Goal: Transaction & Acquisition: Purchase product/service

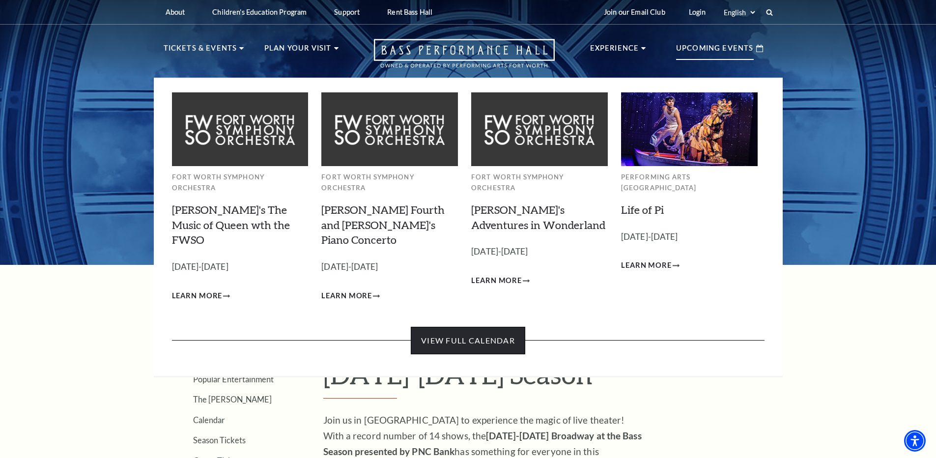
click at [461, 327] on link "View Full Calendar" at bounding box center [468, 341] width 114 height 28
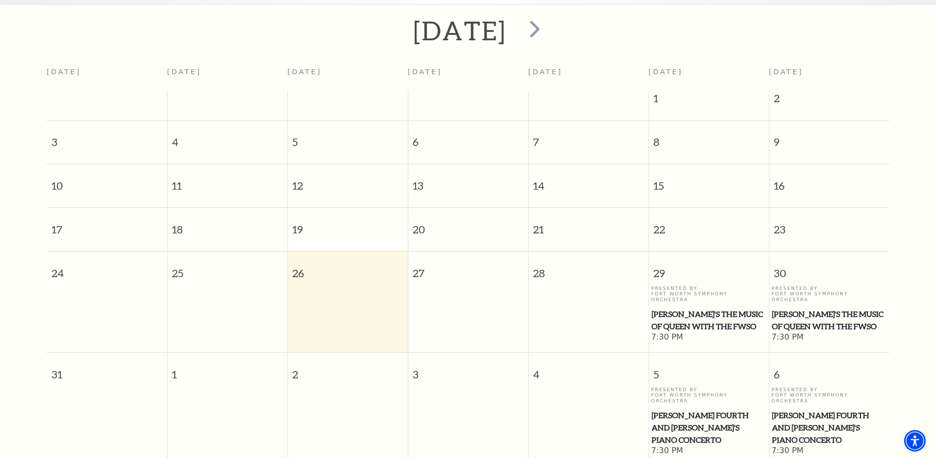
scroll to position [6, 0]
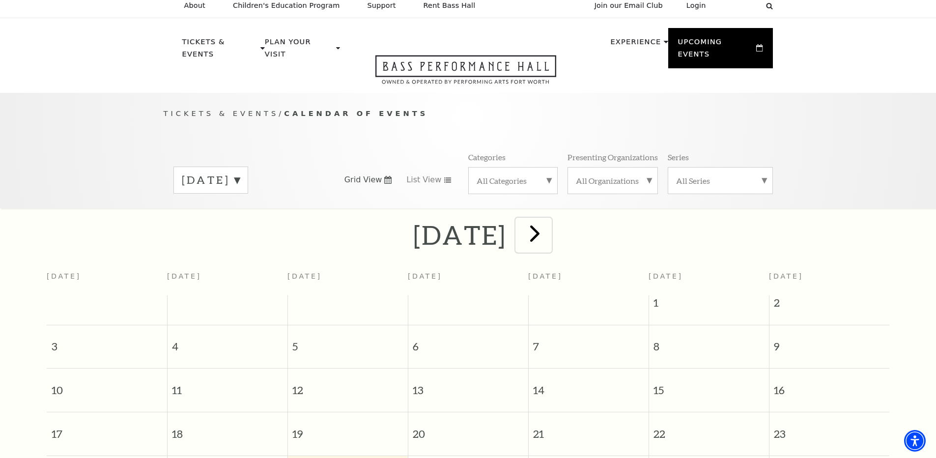
click at [549, 223] on span "next" at bounding box center [535, 233] width 28 height 28
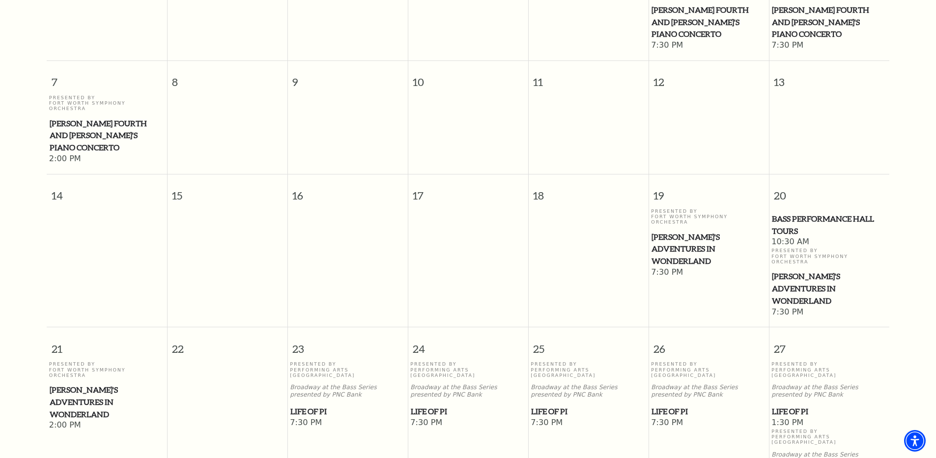
scroll to position [370, 0]
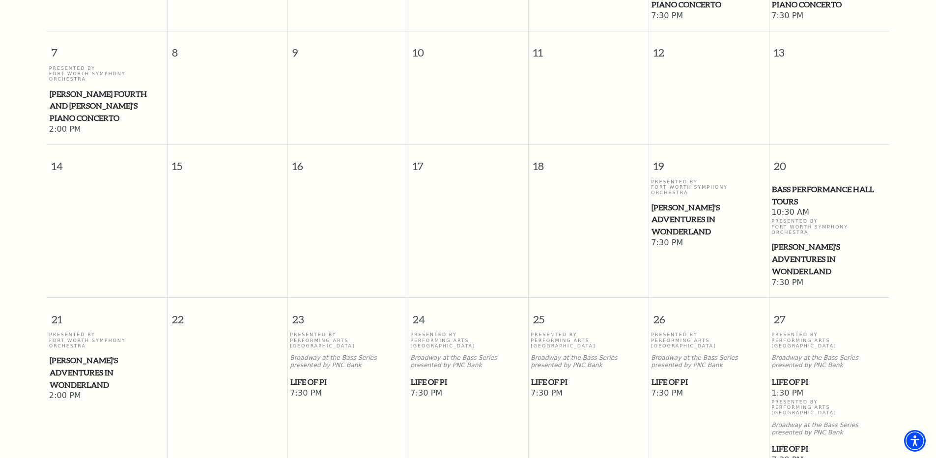
click at [783, 376] on span "Life of Pi" at bounding box center [829, 382] width 114 height 12
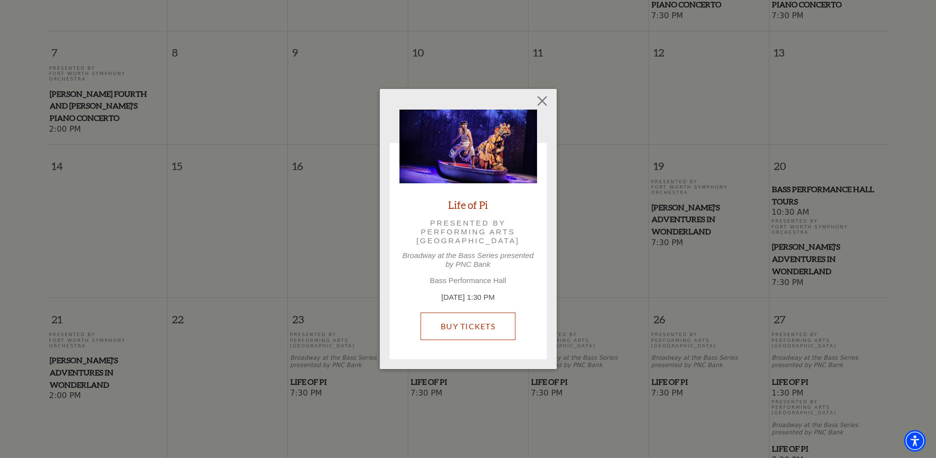
click at [473, 330] on link "Buy Tickets" at bounding box center [467, 326] width 95 height 28
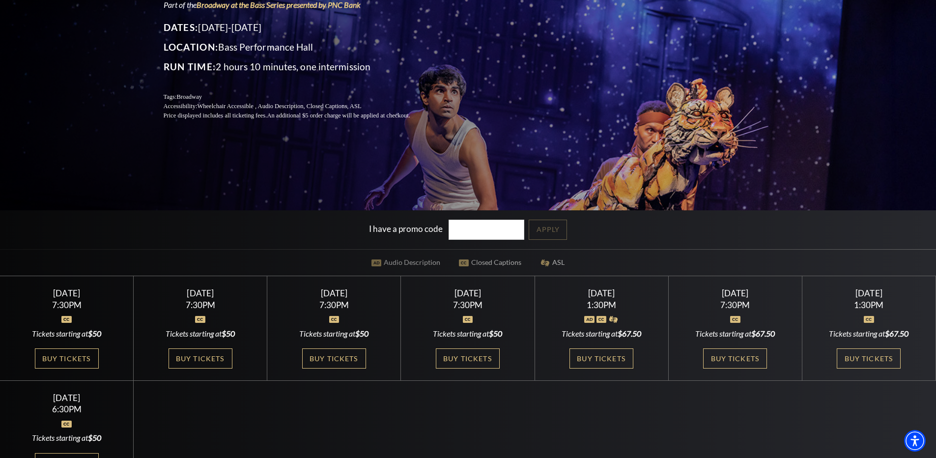
scroll to position [162, 0]
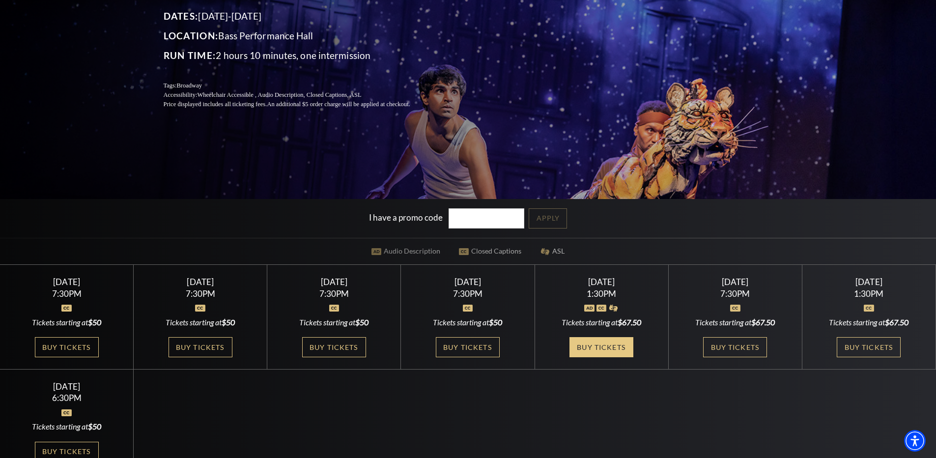
click at [596, 351] on link "Buy Tickets" at bounding box center [601, 347] width 64 height 20
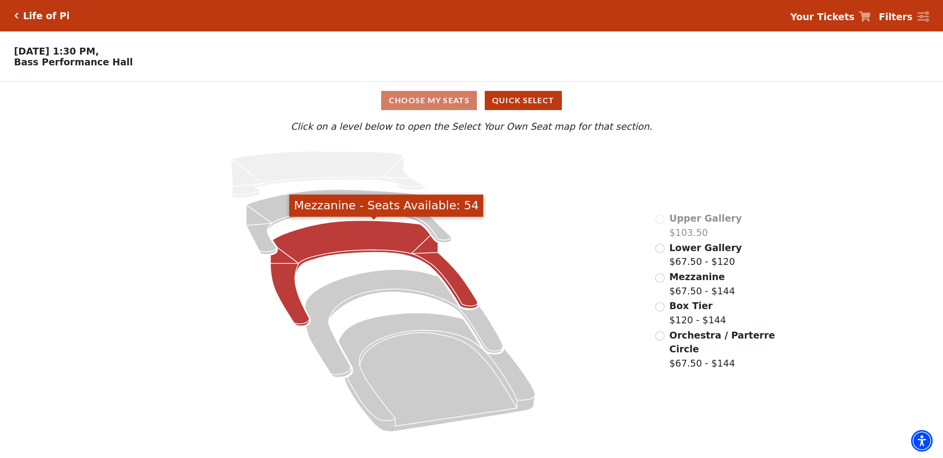
click at [351, 241] on icon "Mezzanine - Seats Available: 54" at bounding box center [374, 274] width 207 height 106
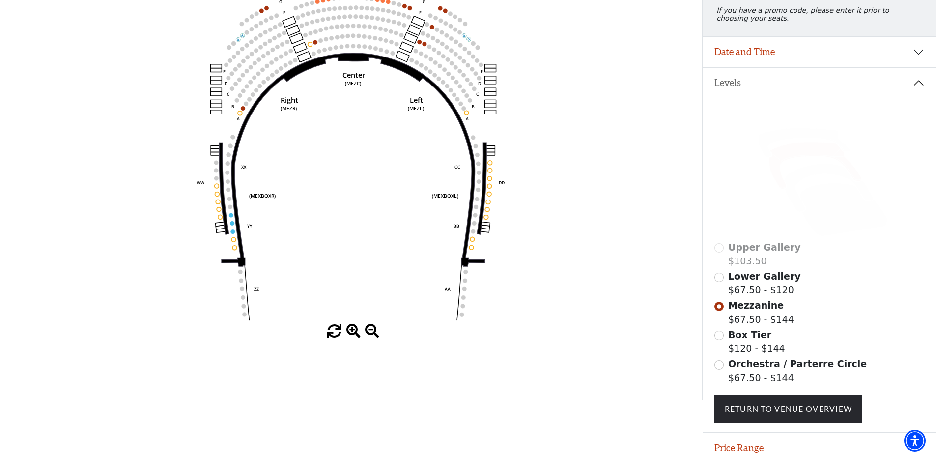
scroll to position [141, 0]
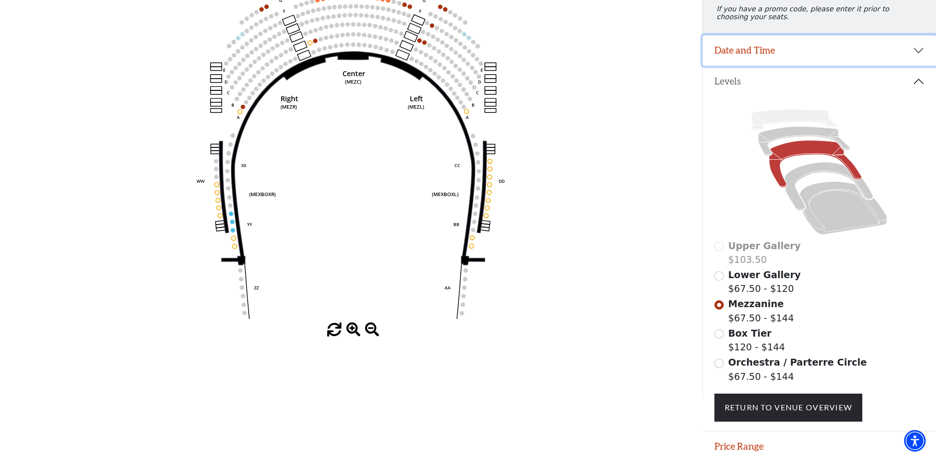
click at [770, 55] on button "Date and Time" at bounding box center [818, 50] width 233 height 30
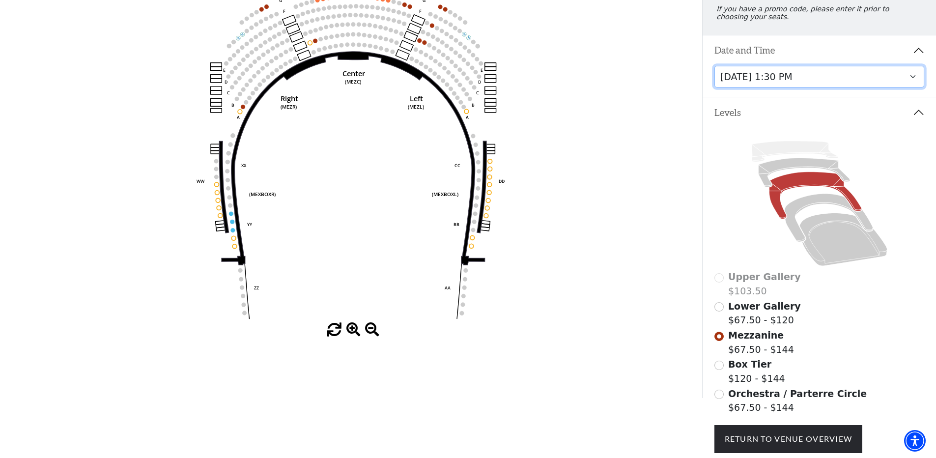
click at [914, 75] on select "Tuesday, September 23 at 7:30 PM Wednesday, September 24 at 7:30 PM Thursday, S…" at bounding box center [819, 77] width 210 height 22
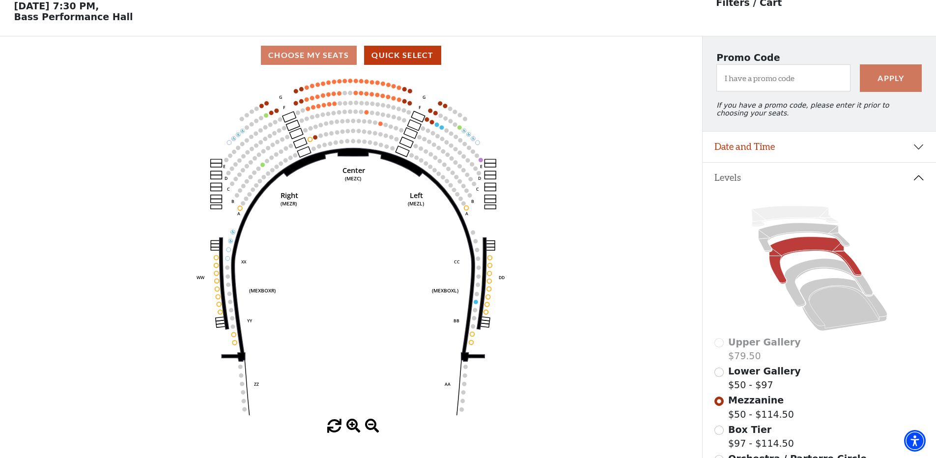
scroll to position [46, 0]
click at [800, 272] on icon at bounding box center [828, 282] width 88 height 48
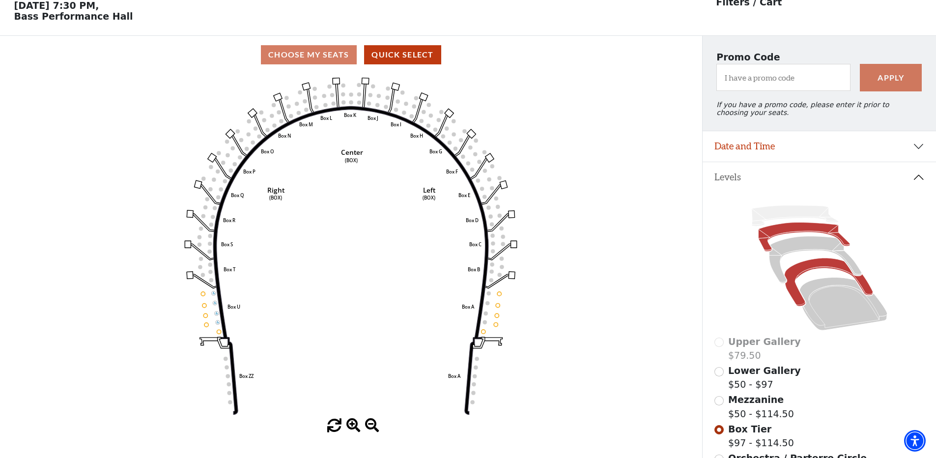
click at [781, 233] on icon at bounding box center [803, 236] width 91 height 29
